Goal: Find specific page/section: Find specific page/section

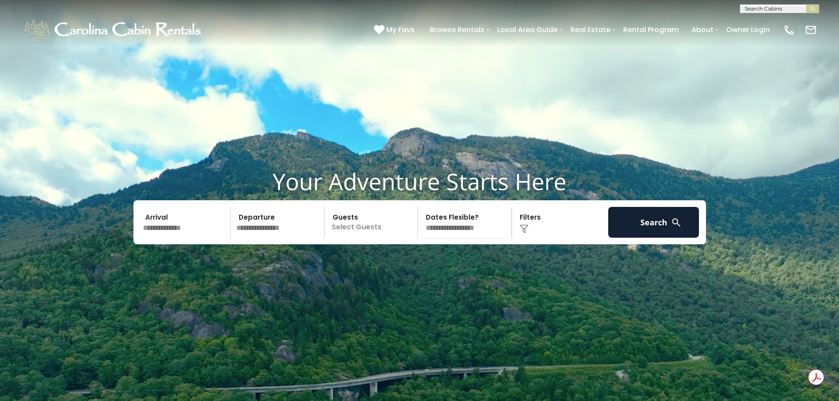
click at [759, 10] on input "text" at bounding box center [778, 10] width 77 height 9
type input "********"
click at [760, 22] on em "Wishlist" at bounding box center [756, 21] width 25 height 8
click at [813, 7] on img "submit" at bounding box center [812, 9] width 7 height 7
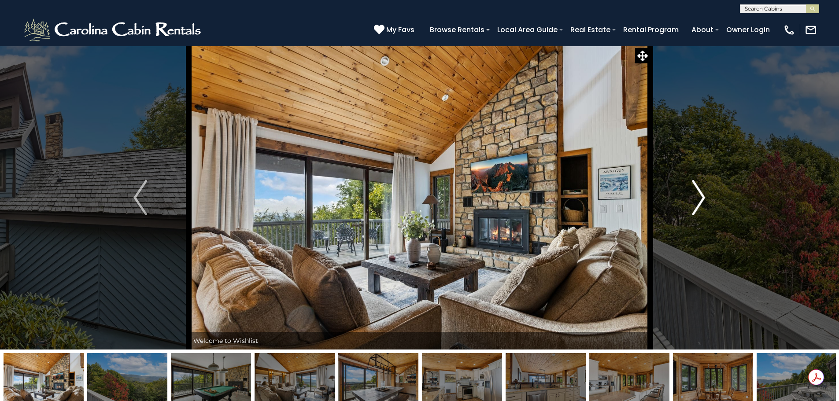
click at [701, 192] on img "Next" at bounding box center [698, 197] width 13 height 35
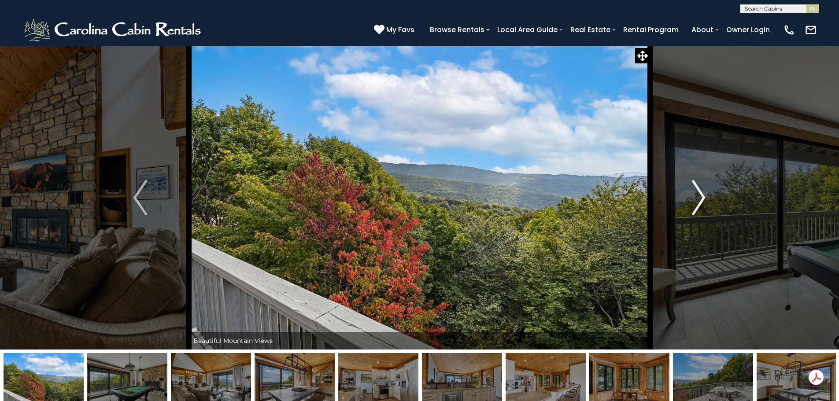
click at [701, 192] on img "Next" at bounding box center [698, 197] width 13 height 35
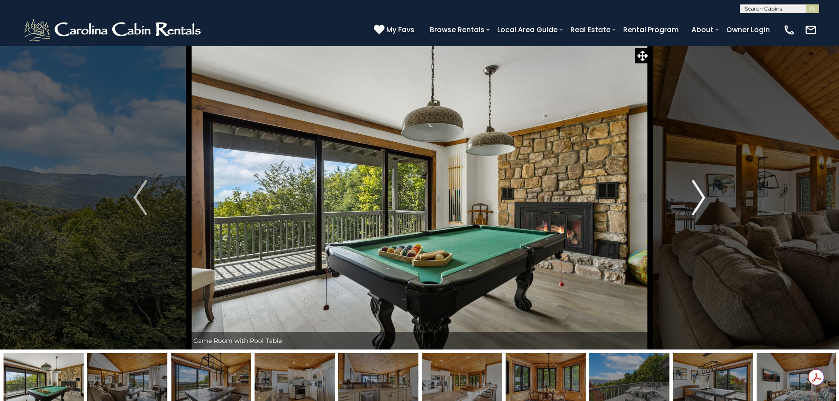
click at [701, 192] on img "Next" at bounding box center [698, 197] width 13 height 35
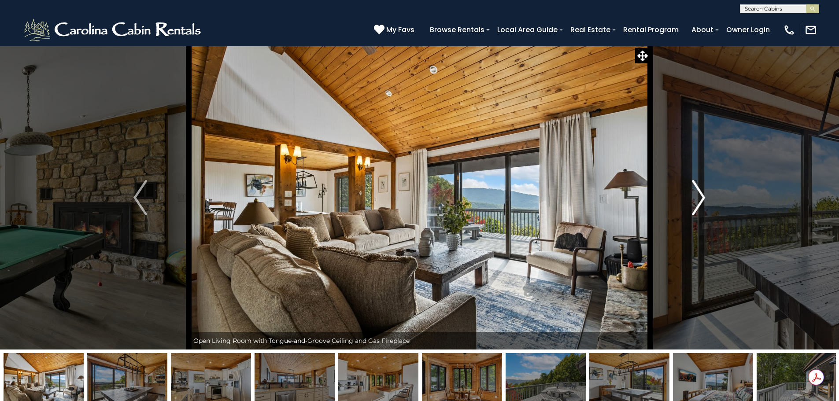
click at [701, 192] on img "Next" at bounding box center [698, 197] width 13 height 35
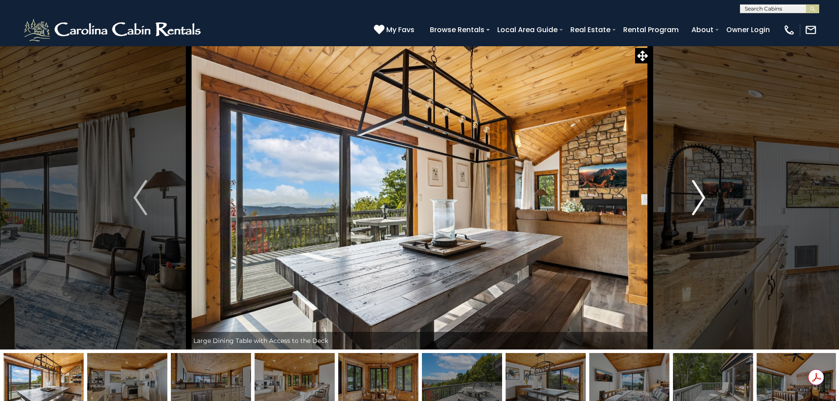
click at [701, 192] on img "Next" at bounding box center [698, 197] width 13 height 35
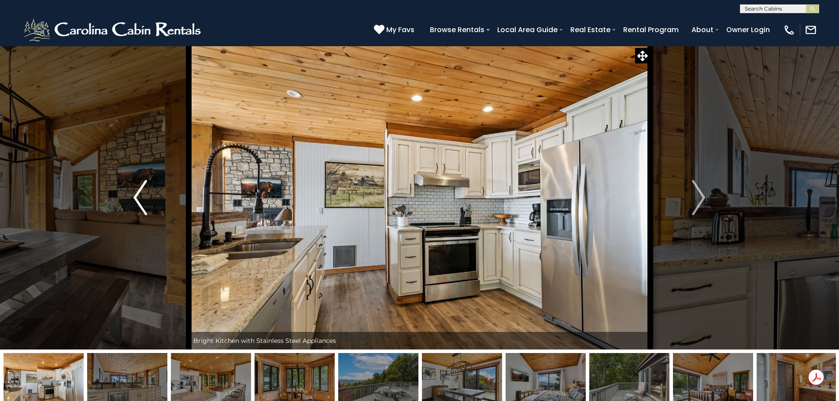
click at [139, 194] on img "Previous" at bounding box center [139, 197] width 13 height 35
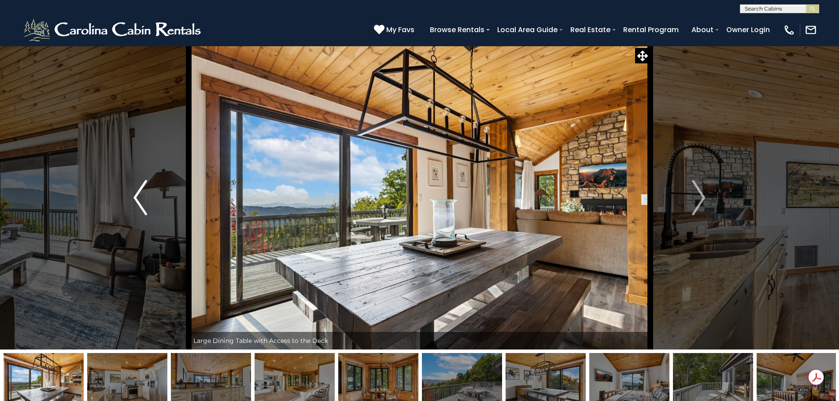
click at [139, 194] on img "Previous" at bounding box center [139, 197] width 13 height 35
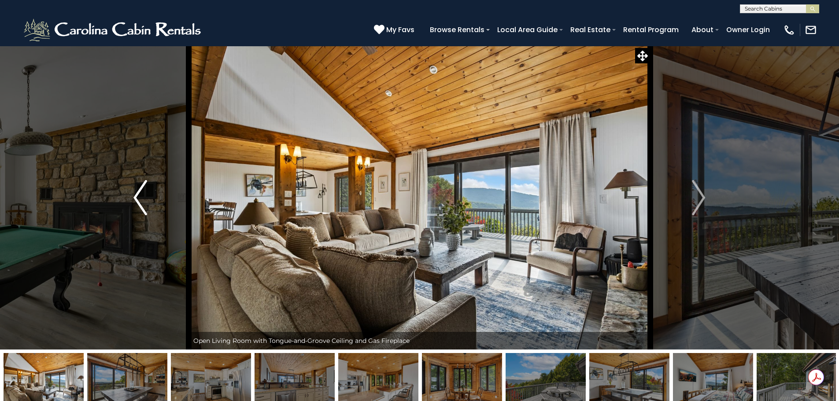
click at [139, 194] on img "Previous" at bounding box center [139, 197] width 13 height 35
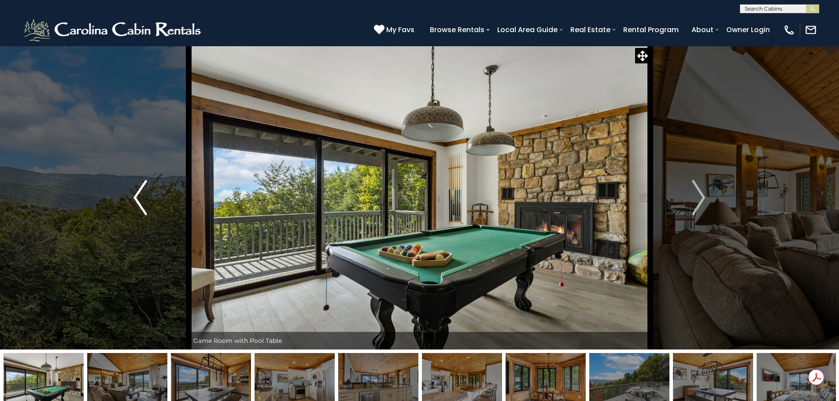
click at [139, 194] on img "Previous" at bounding box center [139, 197] width 13 height 35
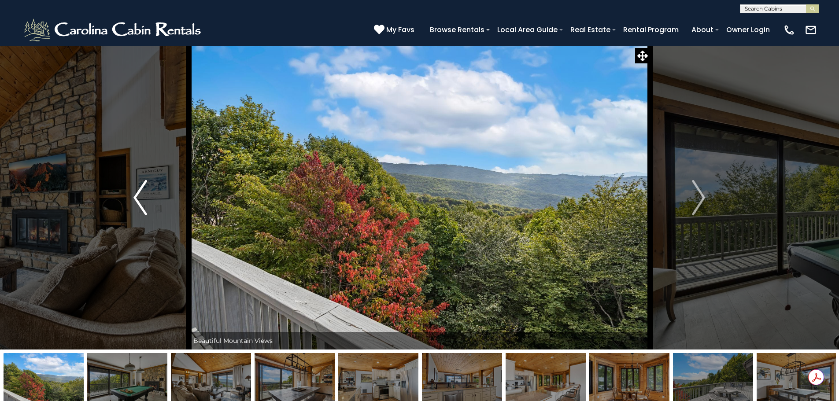
click at [139, 194] on img "Previous" at bounding box center [139, 197] width 13 height 35
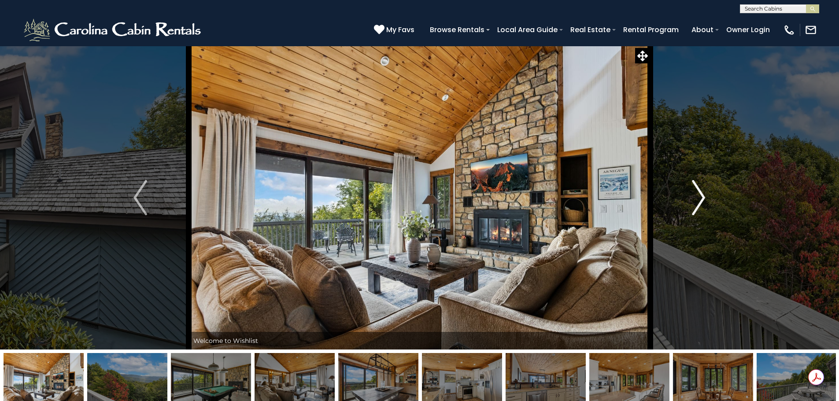
click at [698, 198] on img "Next" at bounding box center [698, 197] width 13 height 35
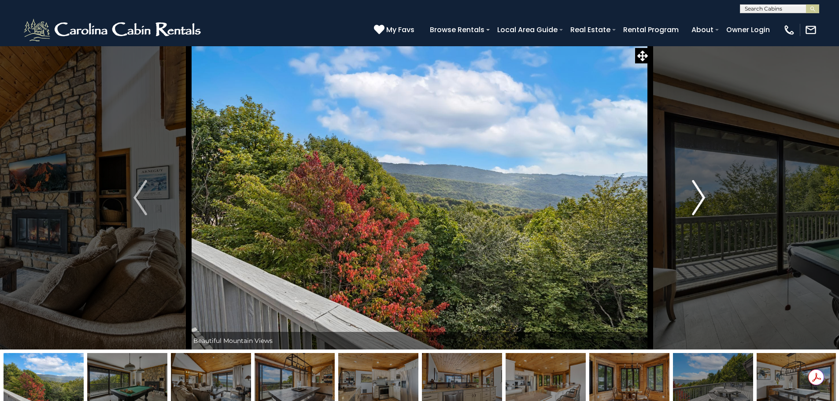
click at [698, 198] on img "Next" at bounding box center [698, 197] width 13 height 35
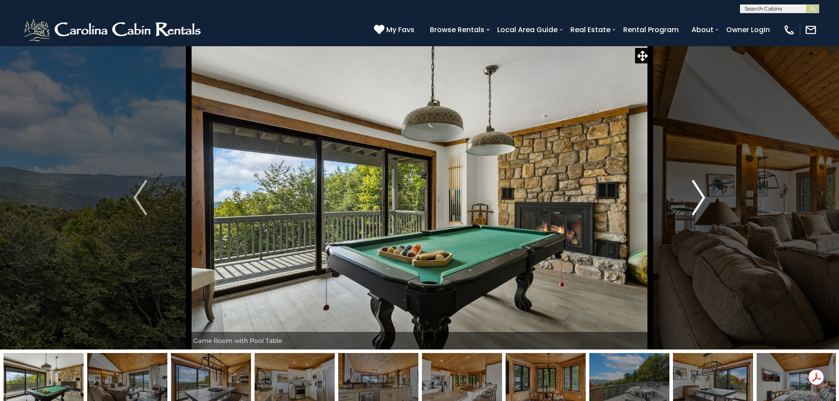
click at [698, 198] on img "Next" at bounding box center [698, 197] width 13 height 35
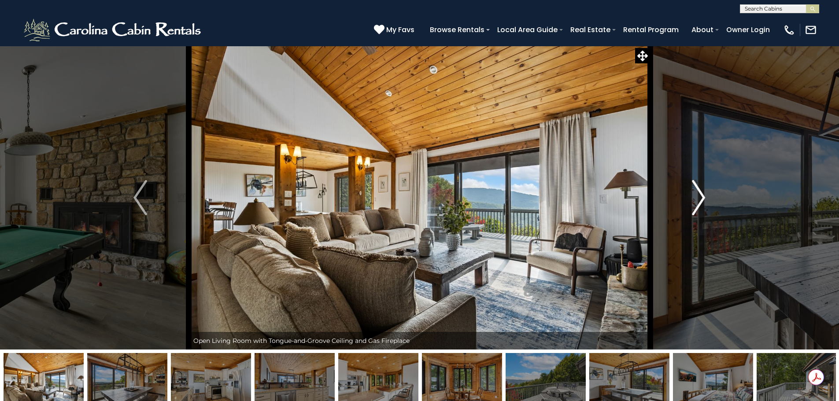
click at [698, 198] on img "Next" at bounding box center [698, 197] width 13 height 35
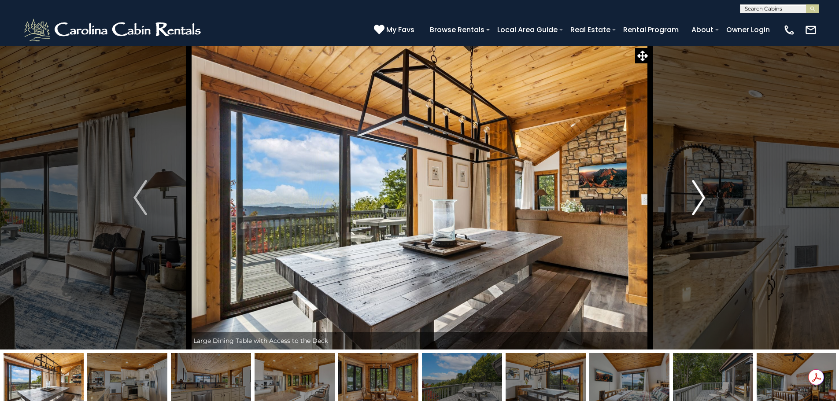
click at [698, 198] on img "Next" at bounding box center [698, 197] width 13 height 35
click at [135, 201] on img "Previous" at bounding box center [139, 197] width 13 height 35
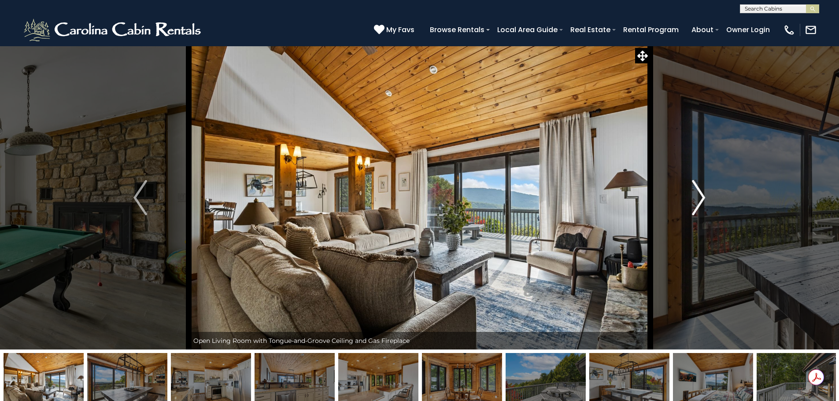
click at [700, 194] on img "Next" at bounding box center [698, 197] width 13 height 35
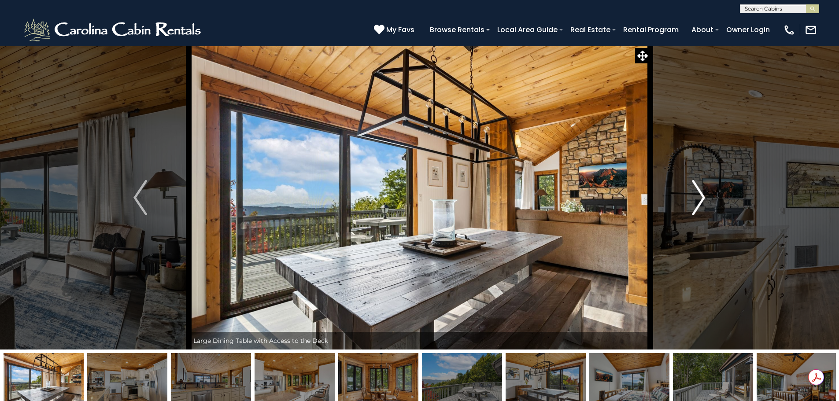
click at [700, 194] on img "Next" at bounding box center [698, 197] width 13 height 35
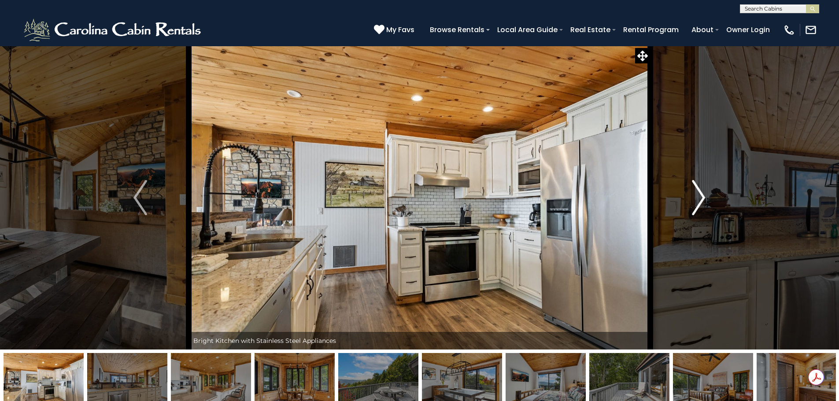
click at [700, 193] on img "Next" at bounding box center [698, 197] width 13 height 35
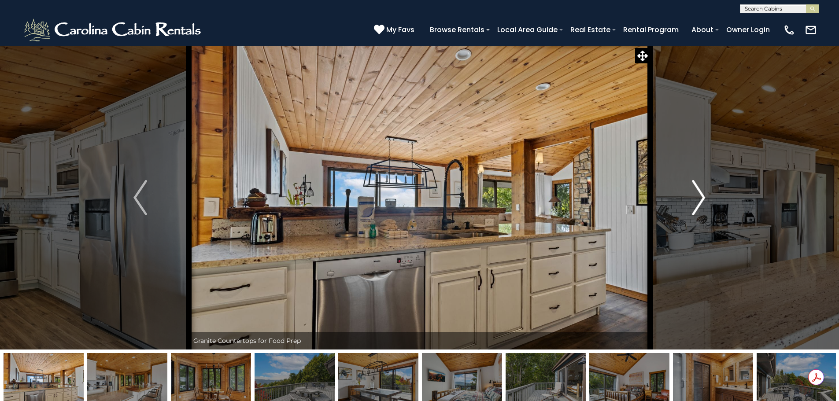
click at [700, 193] on img "Next" at bounding box center [698, 197] width 13 height 35
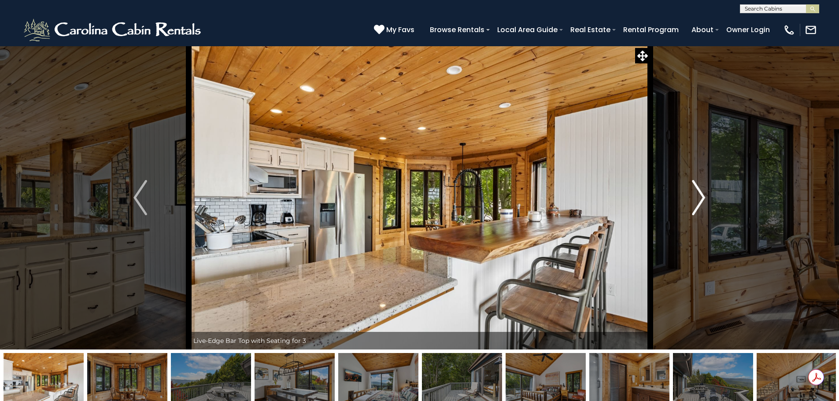
click at [700, 193] on img "Next" at bounding box center [698, 197] width 13 height 35
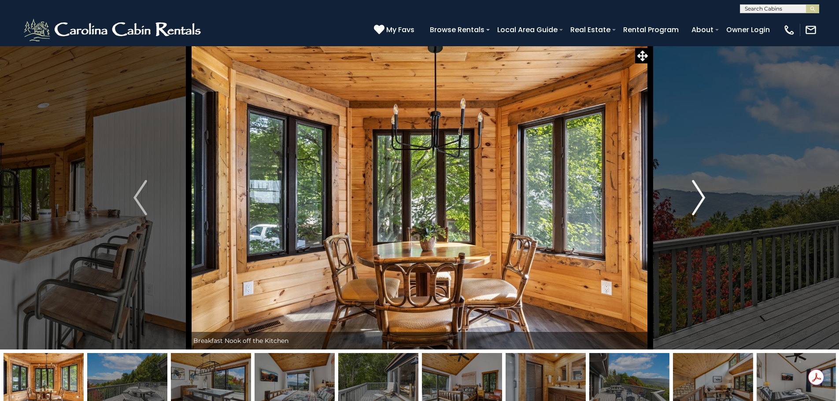
click at [700, 194] on img "Next" at bounding box center [698, 197] width 13 height 35
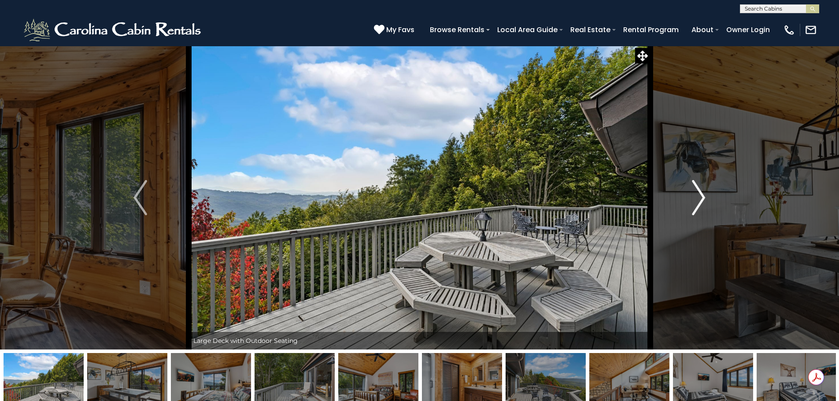
click at [700, 198] on img "Next" at bounding box center [698, 197] width 13 height 35
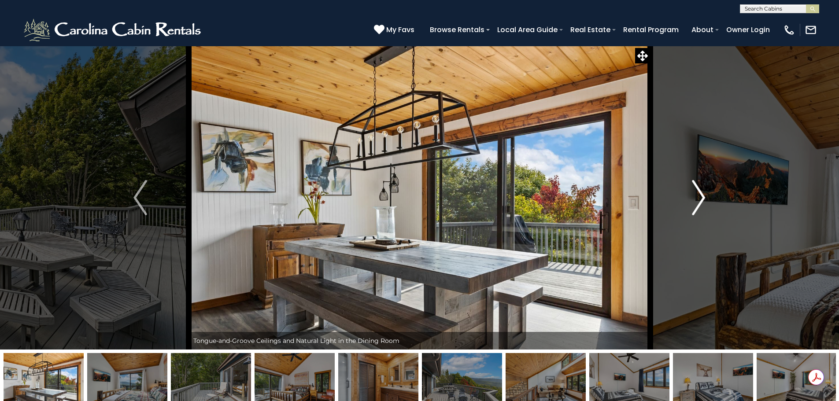
click at [700, 198] on img "Next" at bounding box center [698, 197] width 13 height 35
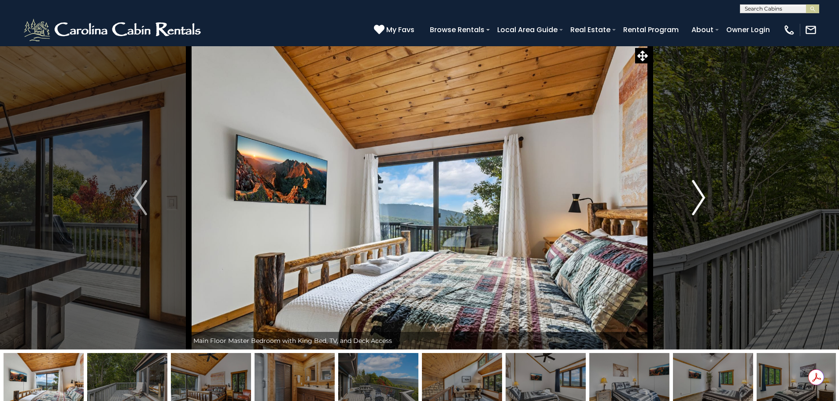
click at [700, 198] on img "Next" at bounding box center [698, 197] width 13 height 35
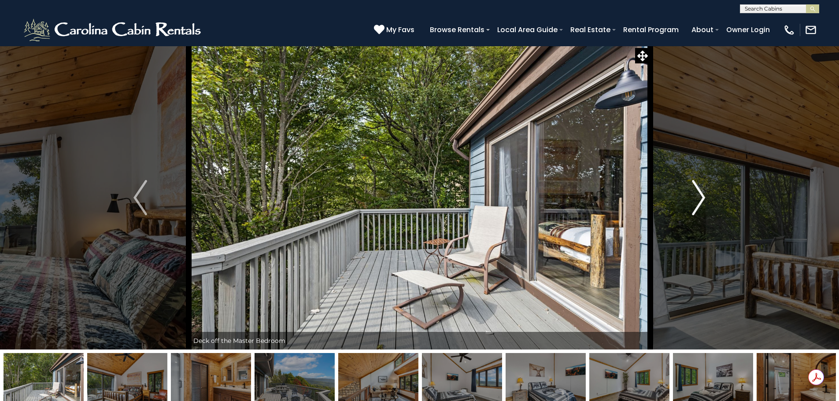
click at [700, 192] on img "Next" at bounding box center [698, 197] width 13 height 35
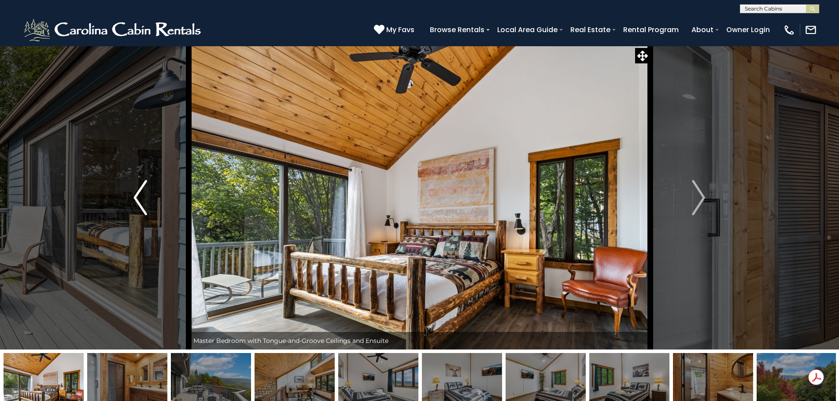
click at [146, 211] on img "Previous" at bounding box center [139, 197] width 13 height 35
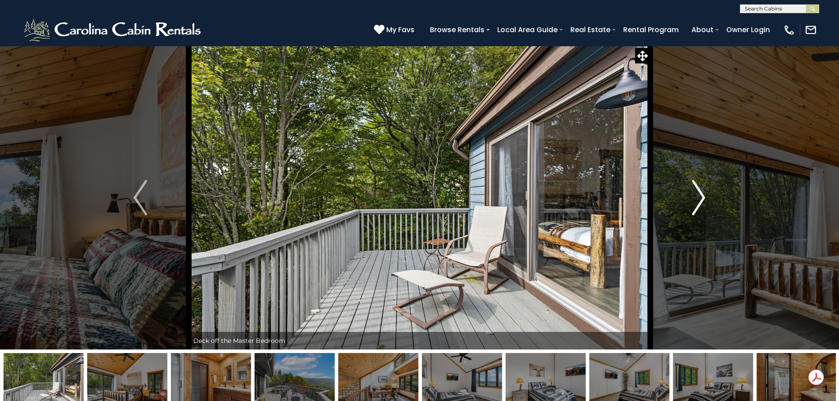
click at [701, 199] on img "Next" at bounding box center [698, 197] width 13 height 35
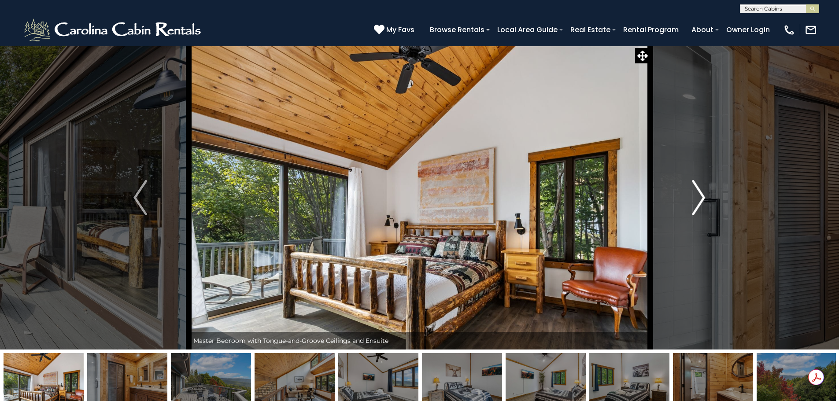
click at [700, 199] on img "Next" at bounding box center [698, 197] width 13 height 35
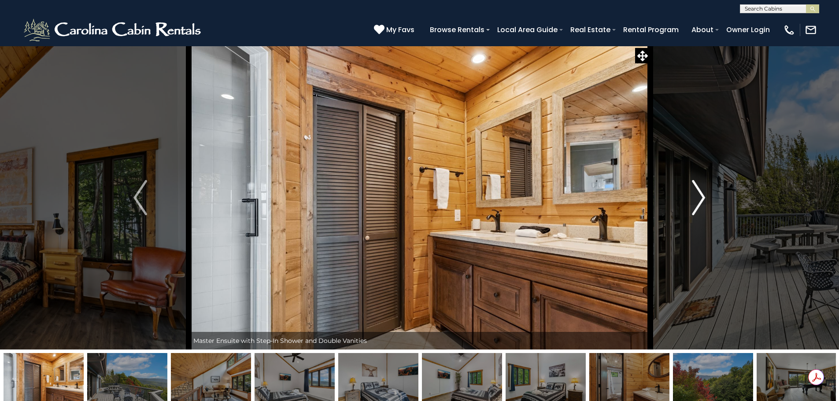
click at [700, 199] on img "Next" at bounding box center [698, 197] width 13 height 35
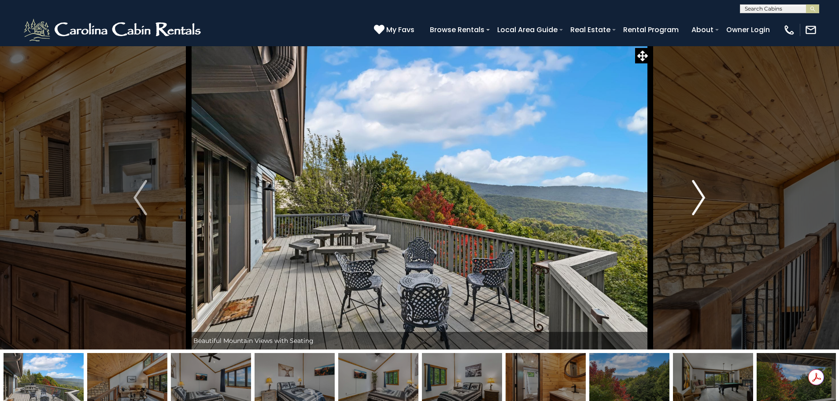
click at [700, 199] on img "Next" at bounding box center [698, 197] width 13 height 35
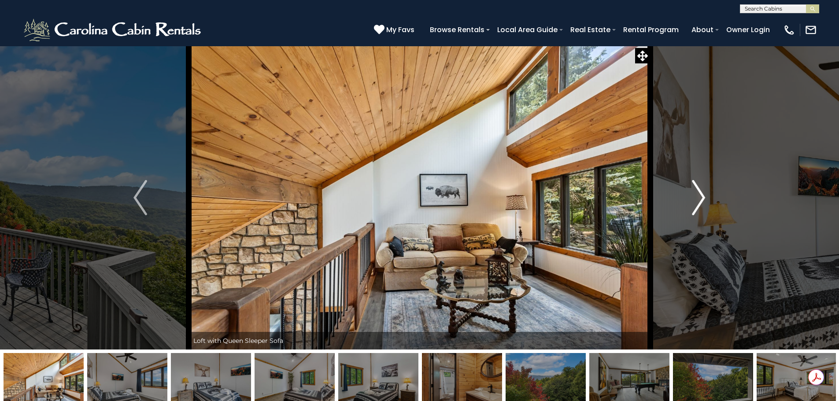
click at [700, 199] on img "Next" at bounding box center [698, 197] width 13 height 35
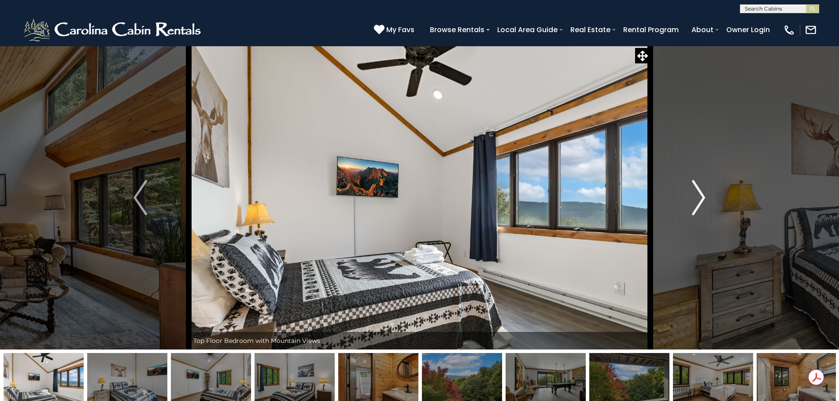
click at [700, 199] on img "Next" at bounding box center [698, 197] width 13 height 35
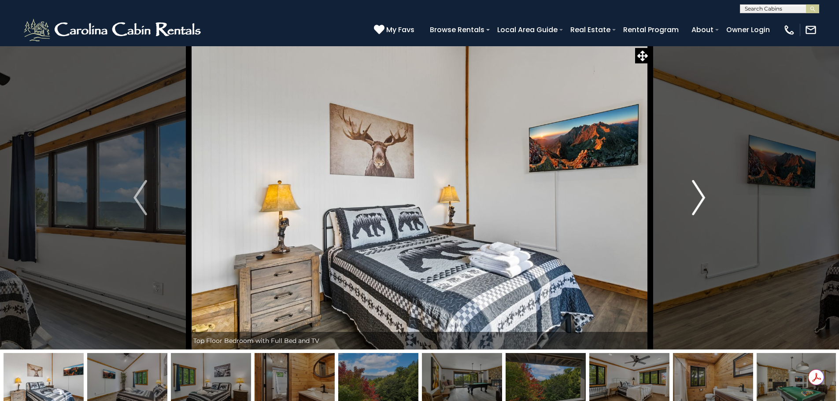
click at [700, 199] on img "Next" at bounding box center [698, 197] width 13 height 35
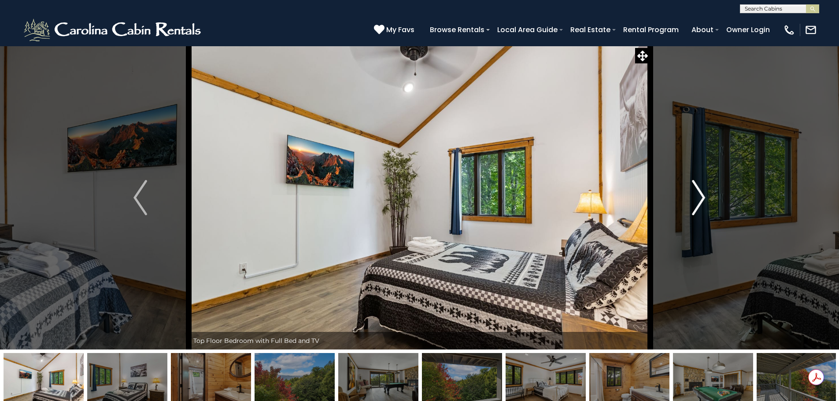
click at [700, 199] on img "Next" at bounding box center [698, 197] width 13 height 35
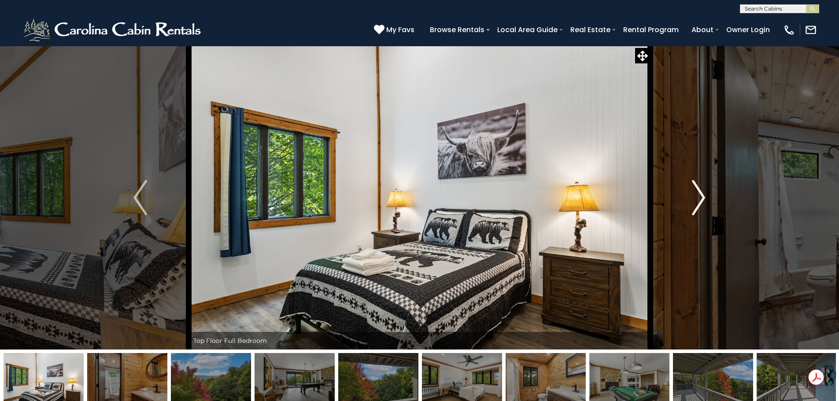
click at [700, 199] on img "Next" at bounding box center [698, 197] width 13 height 35
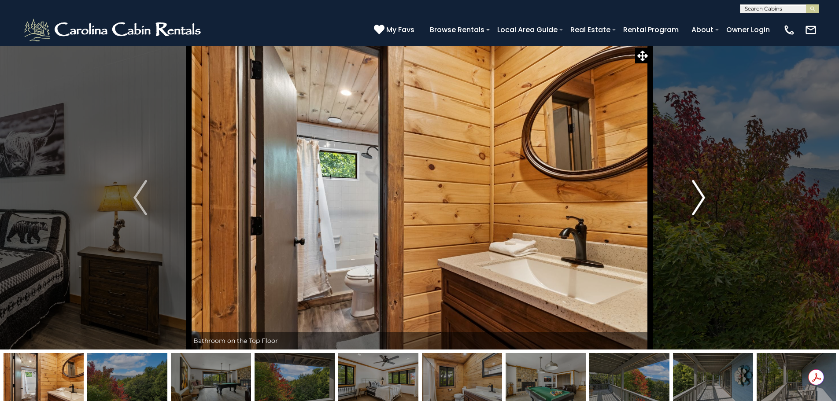
click at [700, 199] on img "Next" at bounding box center [698, 197] width 13 height 35
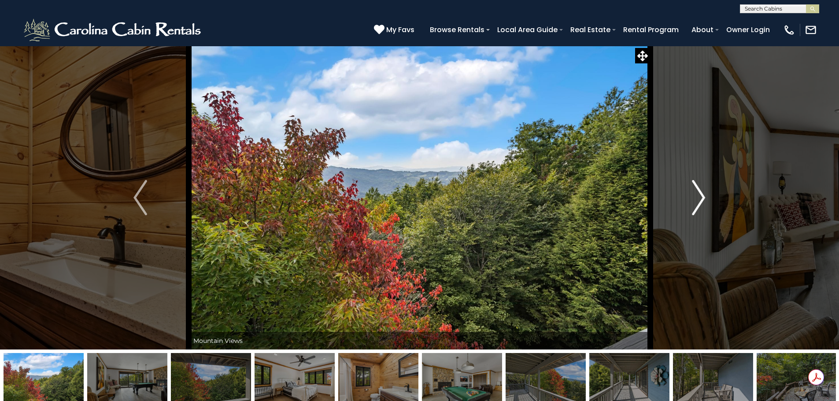
click at [700, 199] on img "Next" at bounding box center [698, 197] width 13 height 35
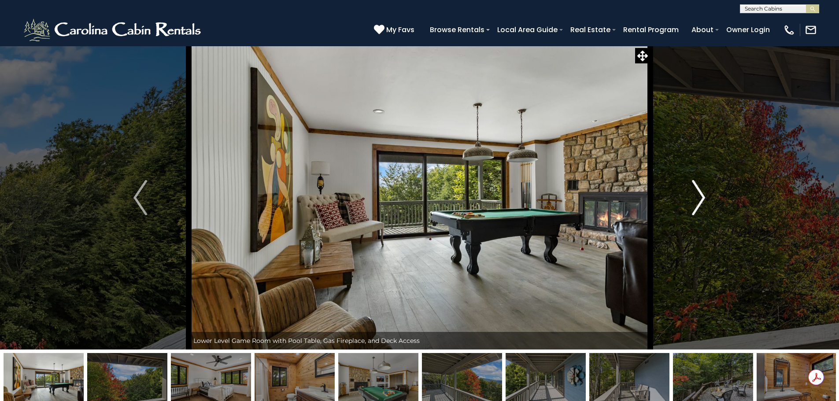
click at [700, 199] on img "Next" at bounding box center [698, 197] width 13 height 35
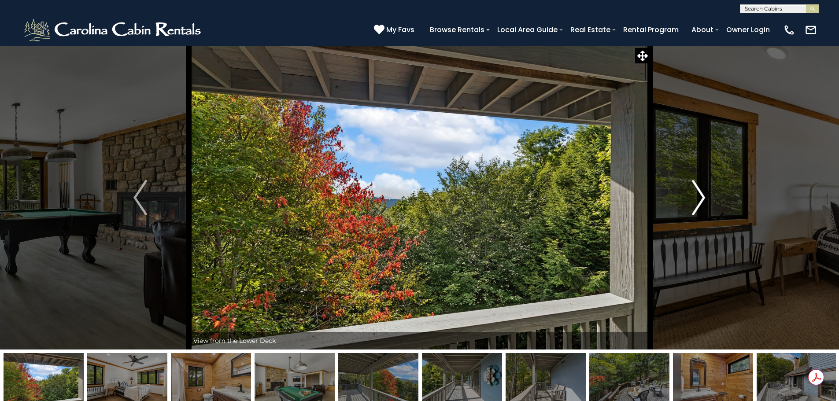
click at [700, 199] on img "Next" at bounding box center [698, 197] width 13 height 35
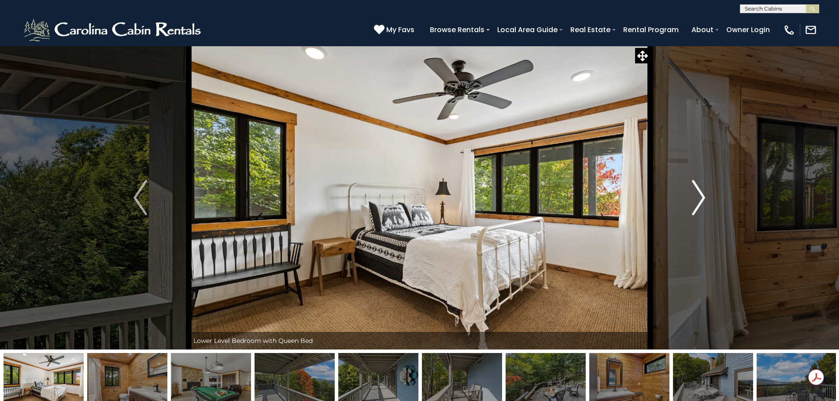
click at [700, 199] on img "Next" at bounding box center [698, 197] width 13 height 35
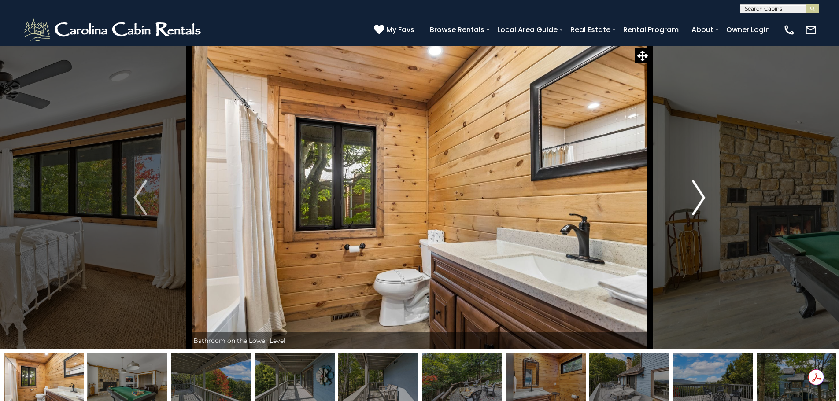
click at [696, 200] on img "Next" at bounding box center [698, 197] width 13 height 35
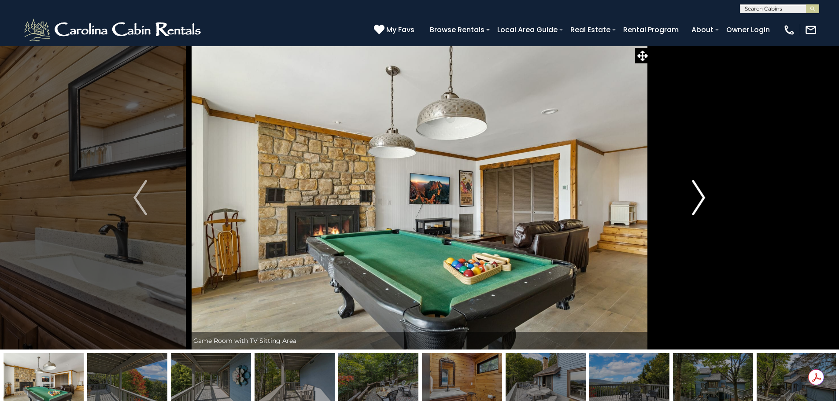
click at [697, 200] on img "Next" at bounding box center [698, 197] width 13 height 35
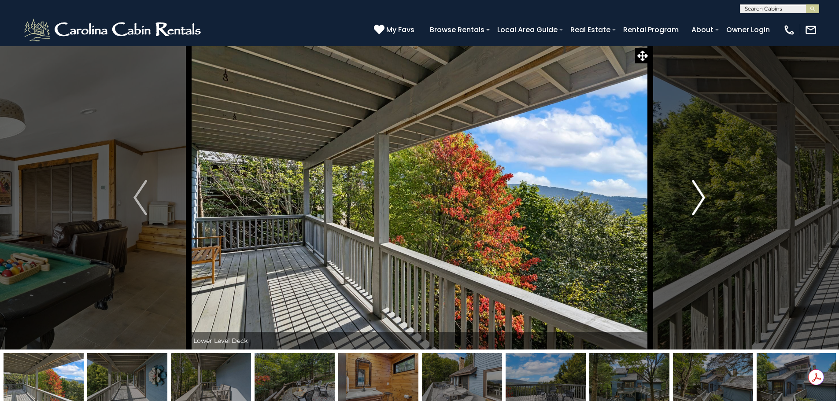
click at [699, 191] on img "Next" at bounding box center [698, 197] width 13 height 35
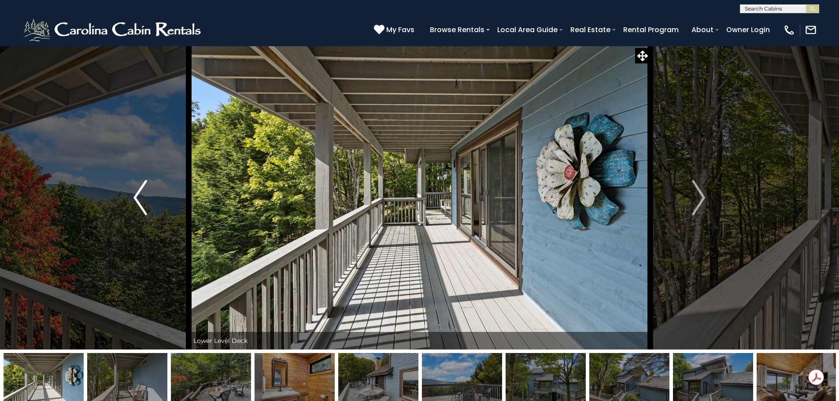
click at [148, 202] on button "Previous" at bounding box center [140, 198] width 97 height 304
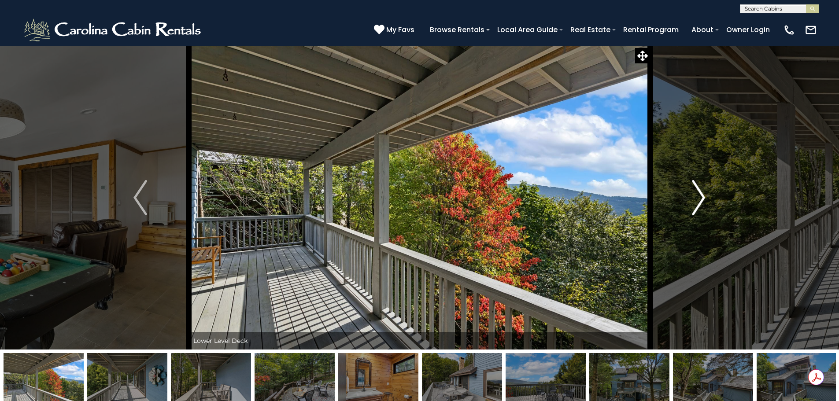
click at [694, 197] on img "Next" at bounding box center [698, 197] width 13 height 35
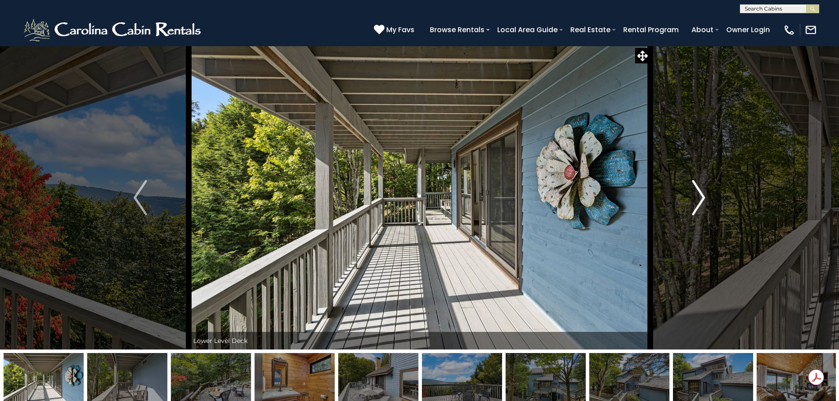
click at [696, 197] on img "Next" at bounding box center [698, 197] width 13 height 35
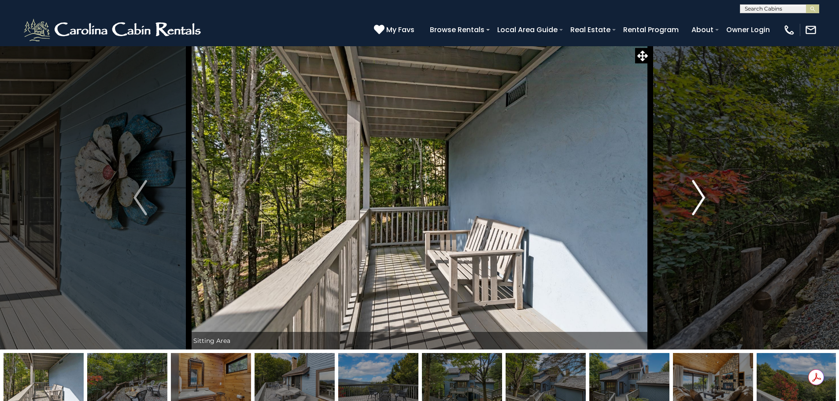
click at [696, 195] on img "Next" at bounding box center [698, 197] width 13 height 35
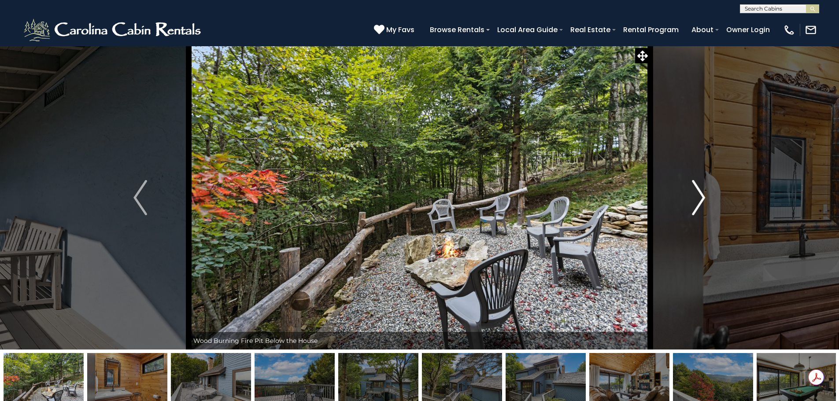
click at [696, 195] on img "Next" at bounding box center [698, 197] width 13 height 35
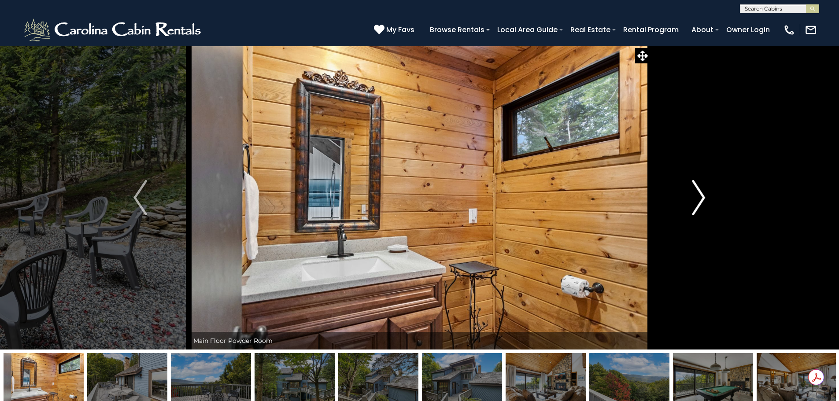
click at [696, 195] on img "Next" at bounding box center [698, 197] width 13 height 35
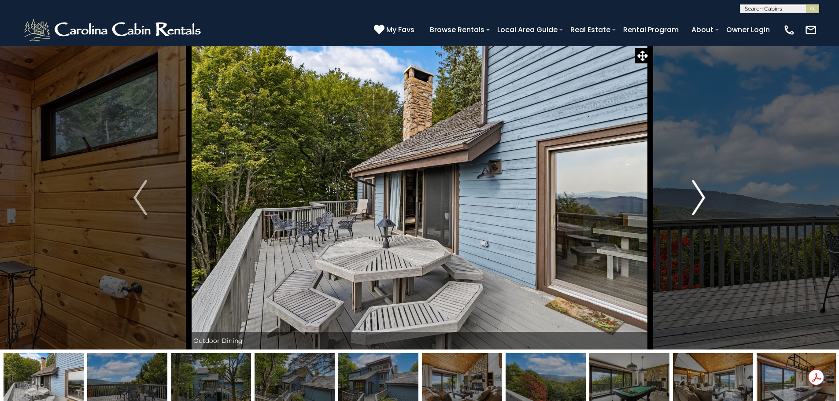
click at [696, 195] on img "Next" at bounding box center [698, 197] width 13 height 35
